Goal: Navigation & Orientation: Find specific page/section

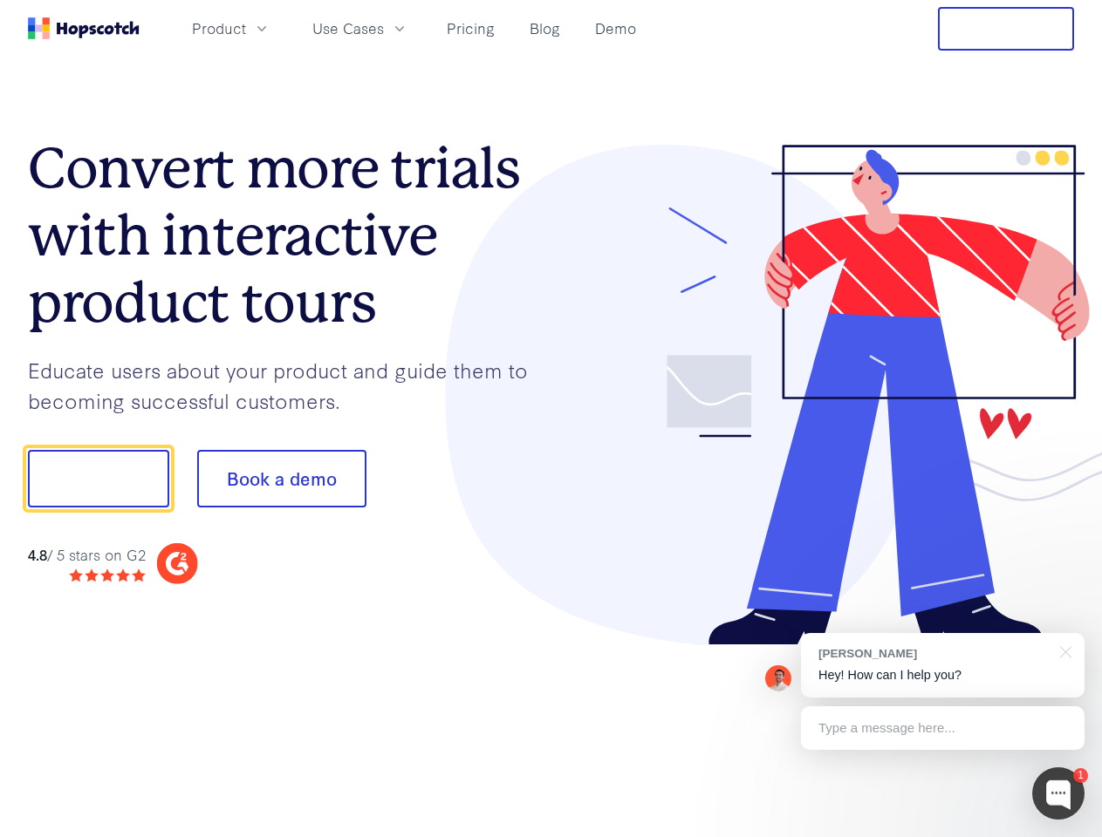
click at [551, 419] on div at bounding box center [812, 396] width 523 height 502
click at [246, 28] on span "Product" at bounding box center [219, 28] width 54 height 22
click at [384, 28] on span "Use Cases" at bounding box center [348, 28] width 72 height 22
click at [1006, 29] on button "Free Trial" at bounding box center [1006, 29] width 136 height 44
click at [98, 479] on button "Show me!" at bounding box center [98, 479] width 141 height 58
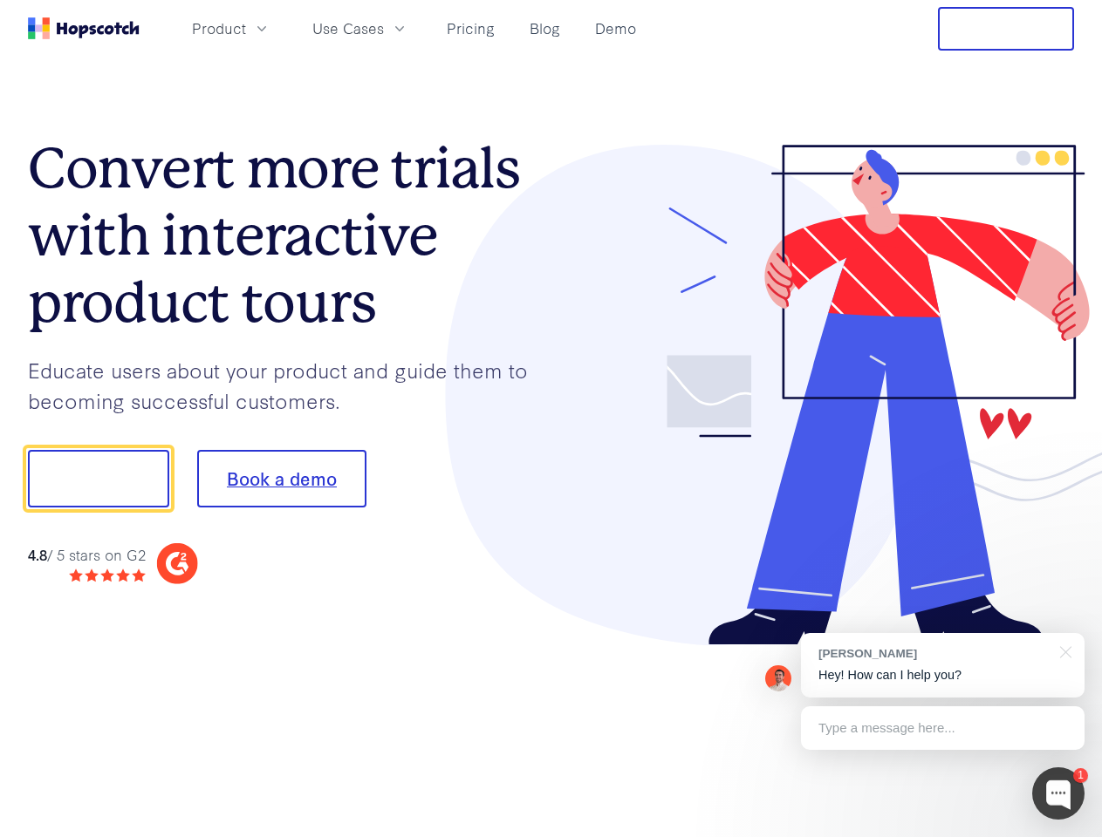
click at [281, 479] on button "Book a demo" at bounding box center [281, 479] width 169 height 58
click at [1058, 794] on div at bounding box center [1058, 794] width 52 height 52
click at [942, 666] on div "[PERSON_NAME] Hey! How can I help you?" at bounding box center [943, 665] width 284 height 65
click at [1063, 651] on div at bounding box center [920, 477] width 327 height 582
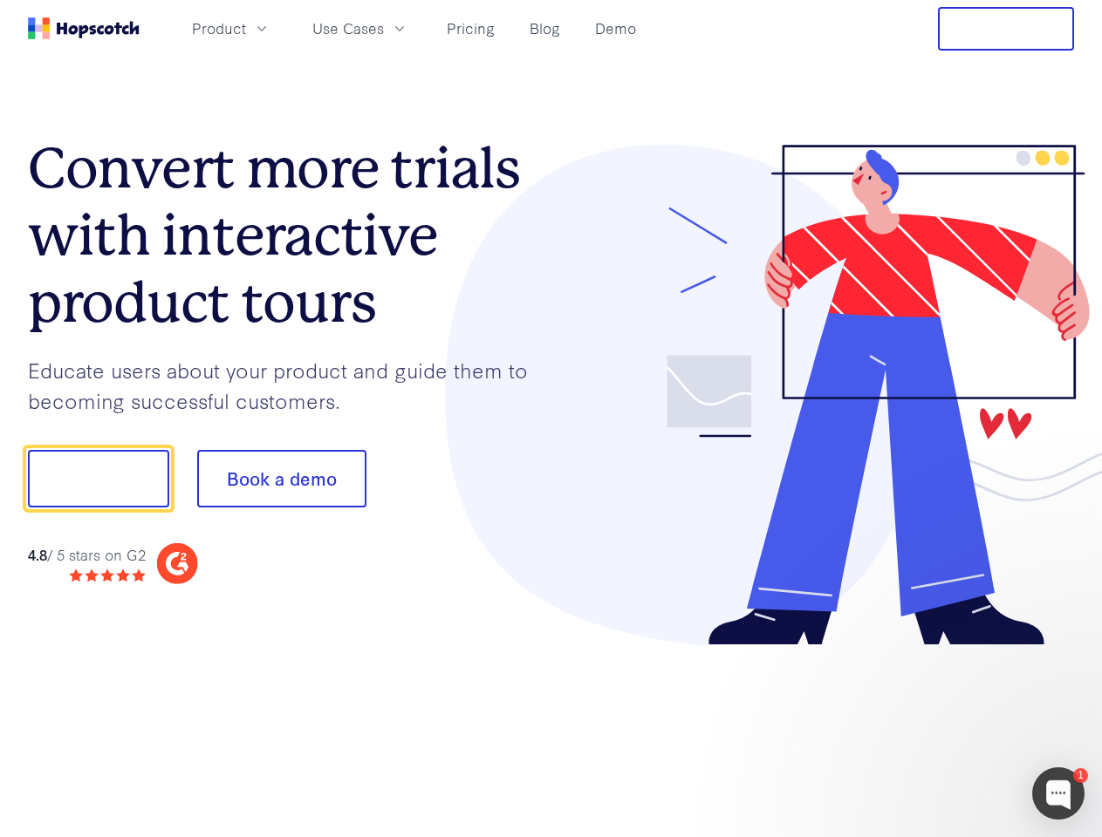
click at [942, 728] on div at bounding box center [920, 594] width 327 height 348
